Goal: Information Seeking & Learning: Find contact information

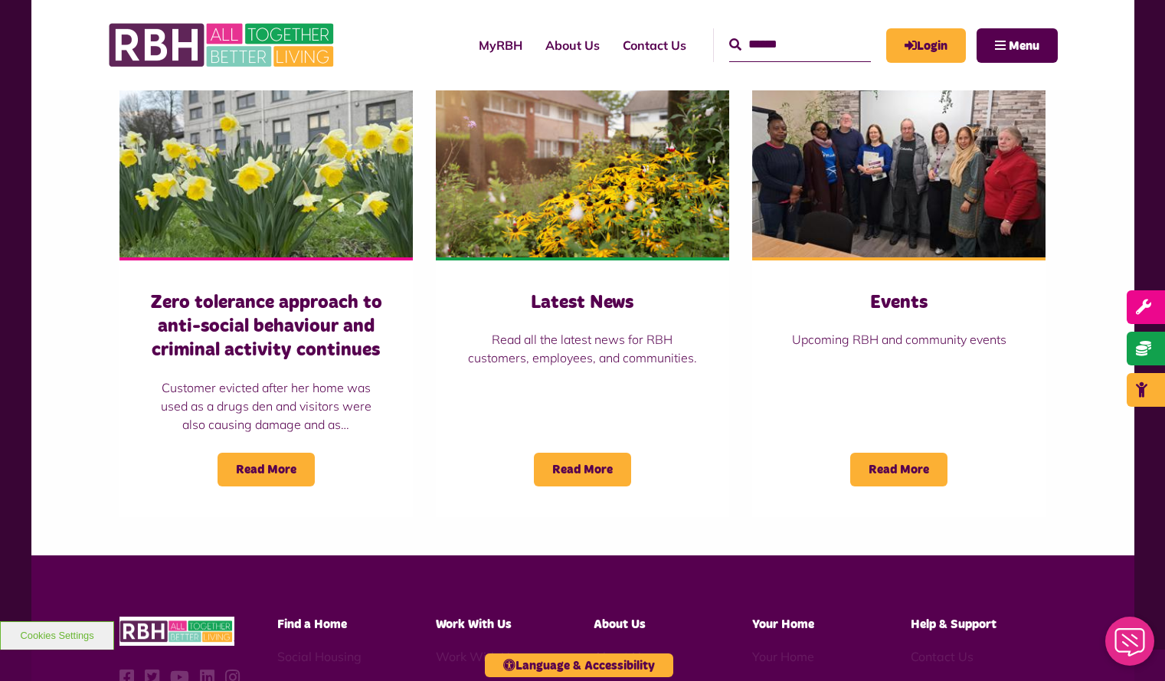
scroll to position [1309, 0]
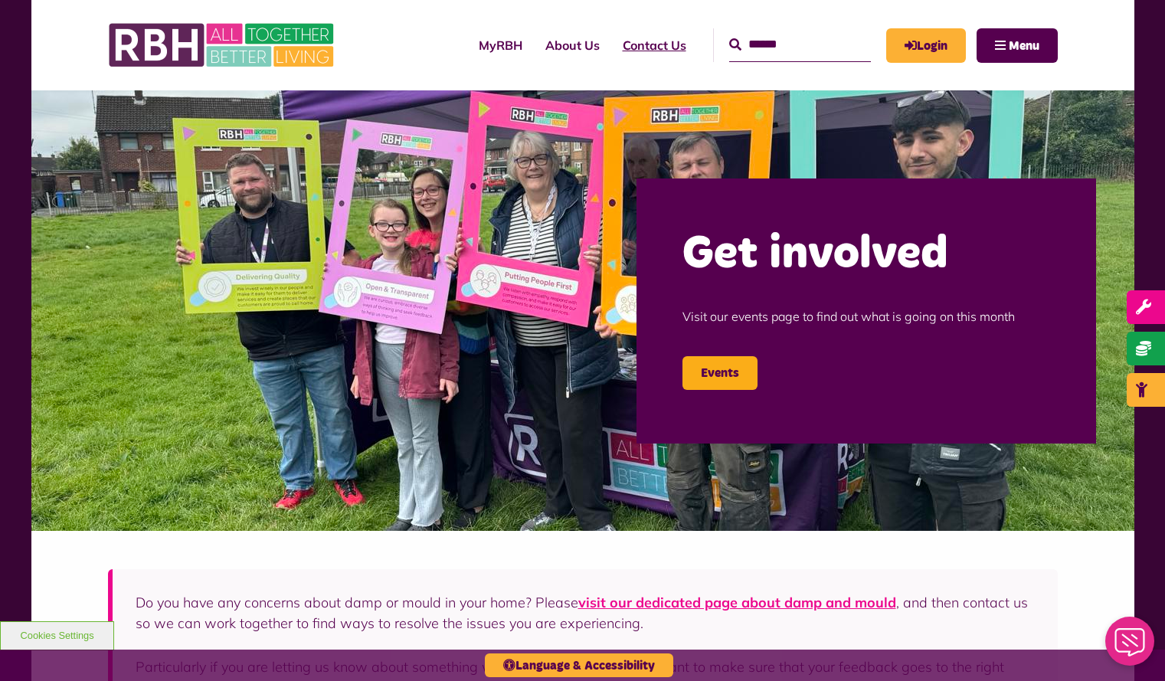
click at [636, 44] on link "Contact Us" at bounding box center [654, 45] width 87 height 41
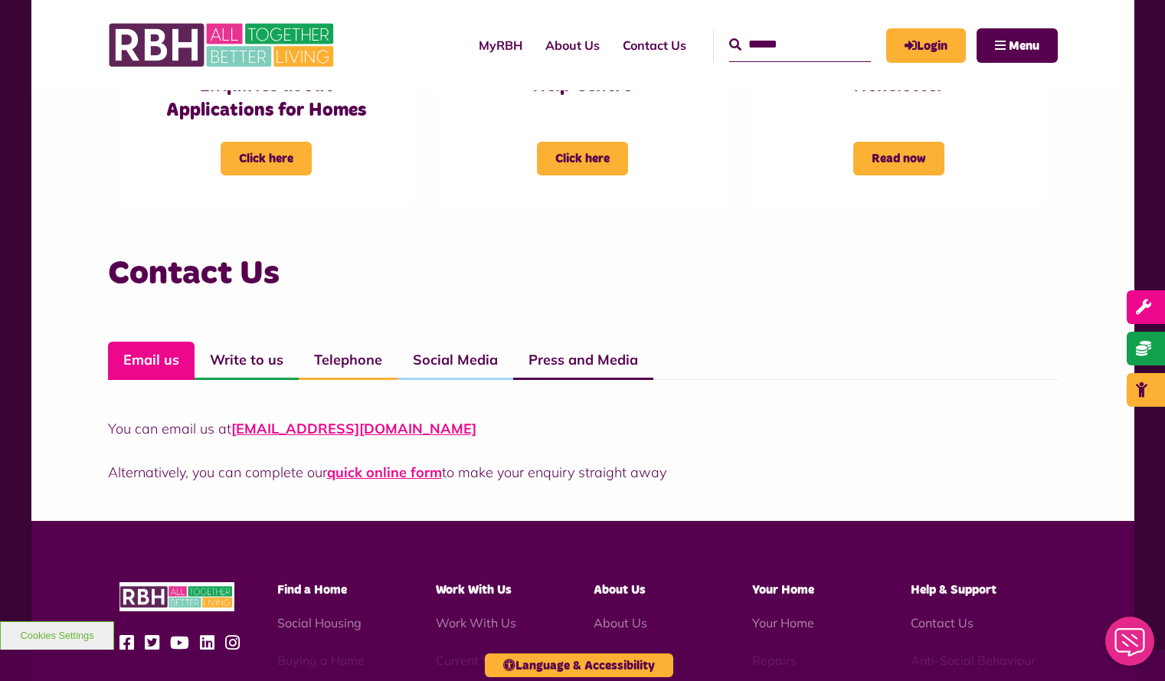
scroll to position [947, 0]
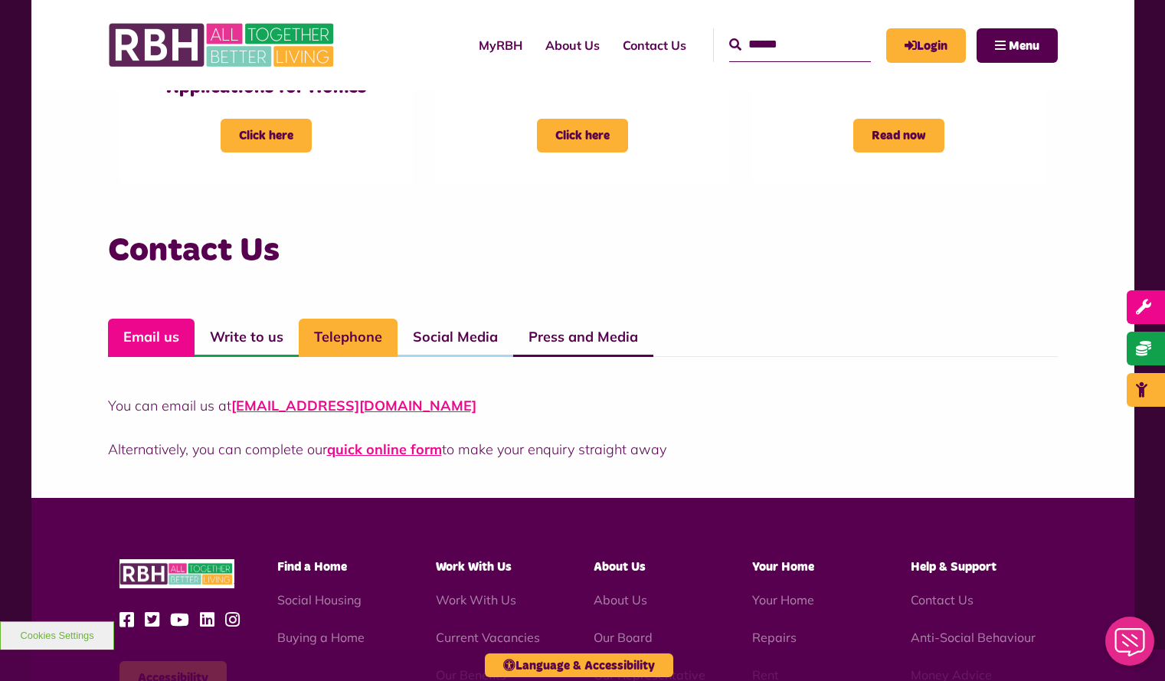
click at [346, 332] on link "Telephone" at bounding box center [348, 338] width 99 height 38
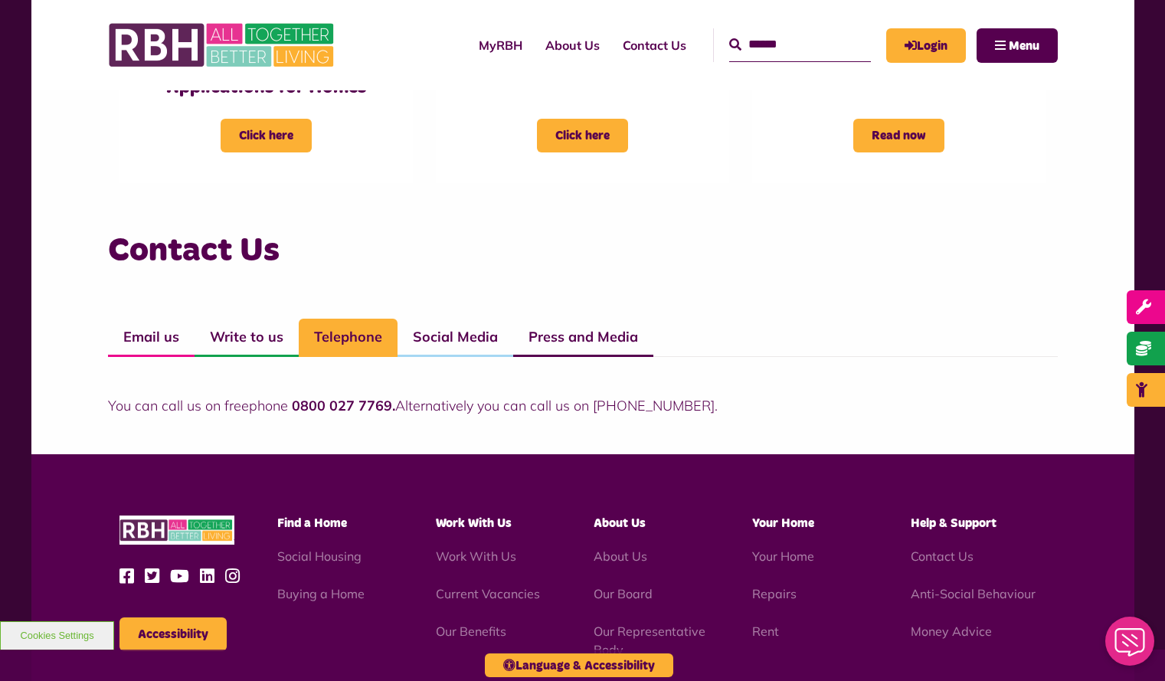
click at [358, 345] on link "Telephone" at bounding box center [348, 338] width 99 height 38
click at [412, 262] on h3 "Contact Us" at bounding box center [583, 251] width 950 height 44
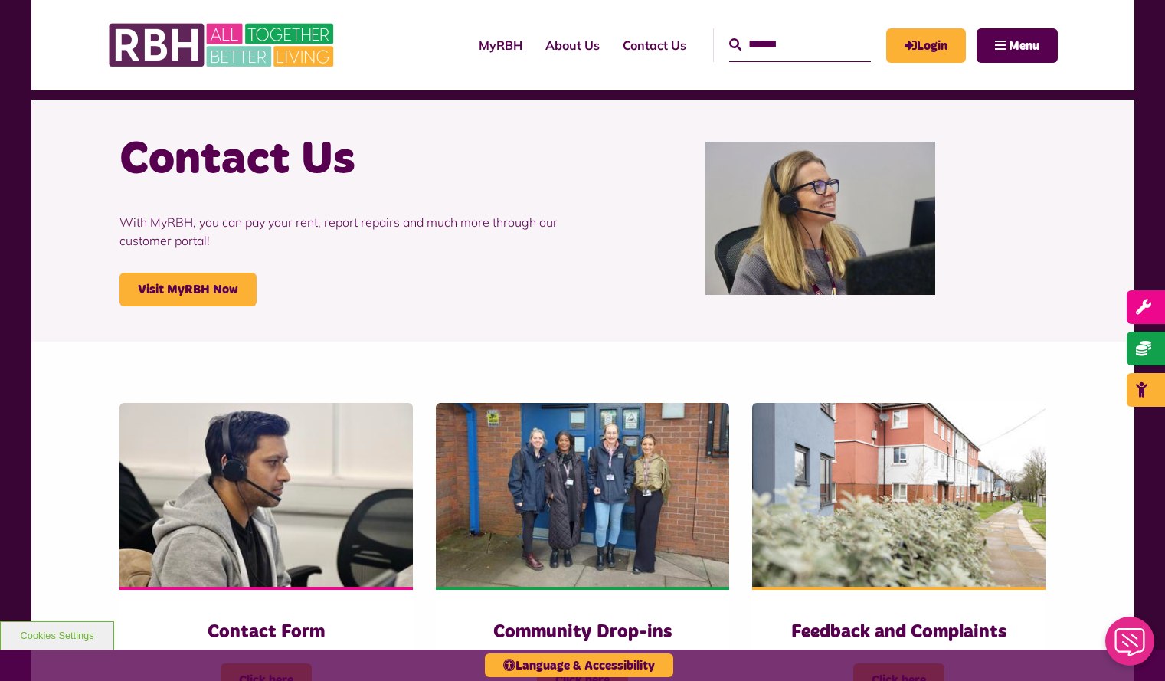
scroll to position [0, 0]
